Goal: Find specific page/section: Find specific page/section

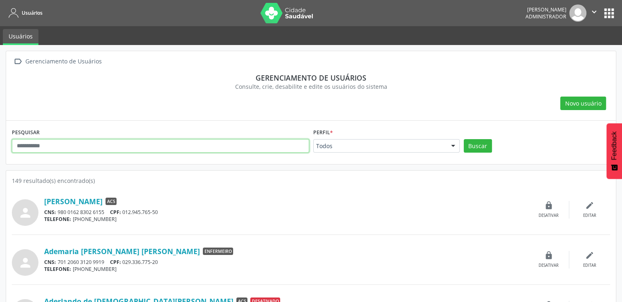
click at [201, 146] on input "text" at bounding box center [160, 146] width 297 height 14
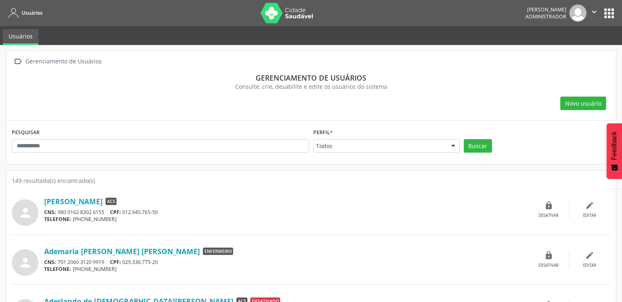
click at [607, 12] on button "apps" at bounding box center [609, 13] width 14 height 14
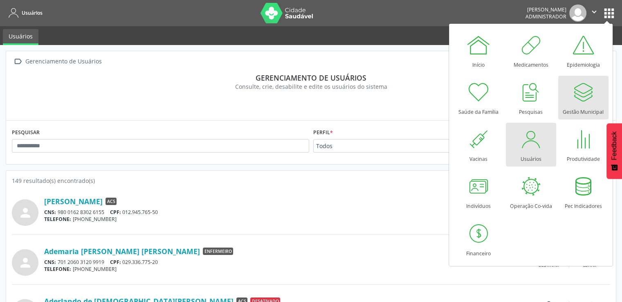
click at [565, 100] on link "Gestão Municipal" at bounding box center [584, 98] width 50 height 44
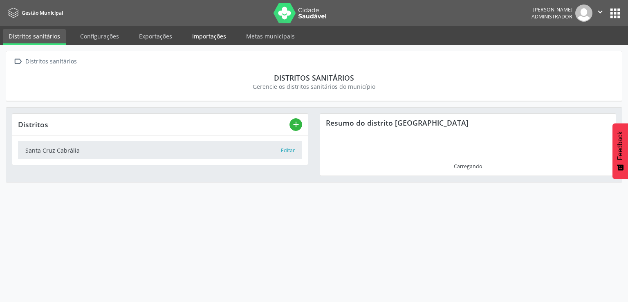
click at [189, 33] on link "Importações" at bounding box center [209, 36] width 45 height 14
